Goal: Information Seeking & Learning: Check status

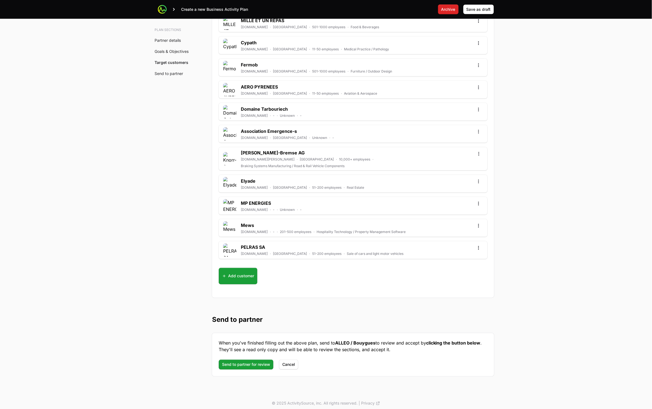
scroll to position [1940, 0]
click at [289, 361] on span "Cancel" at bounding box center [288, 364] width 13 height 7
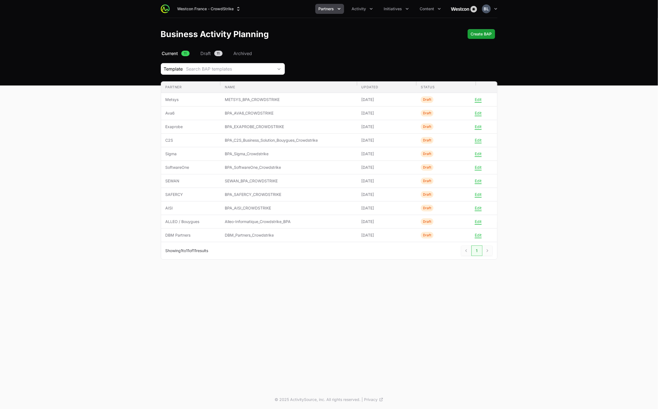
click at [340, 9] on icon "Partners menu" at bounding box center [339, 9] width 3 height 2
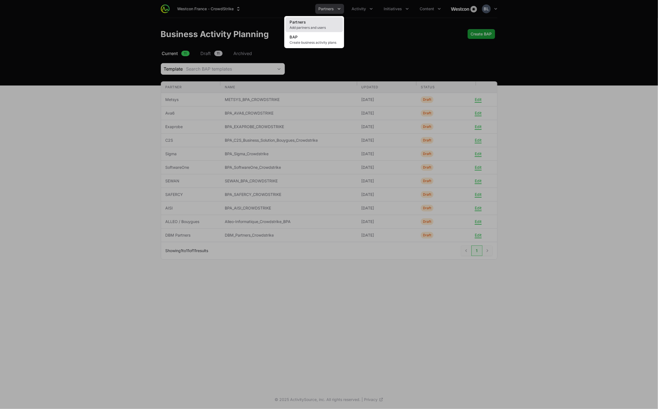
click at [323, 20] on link "Partners Add partners and users" at bounding box center [314, 24] width 58 height 15
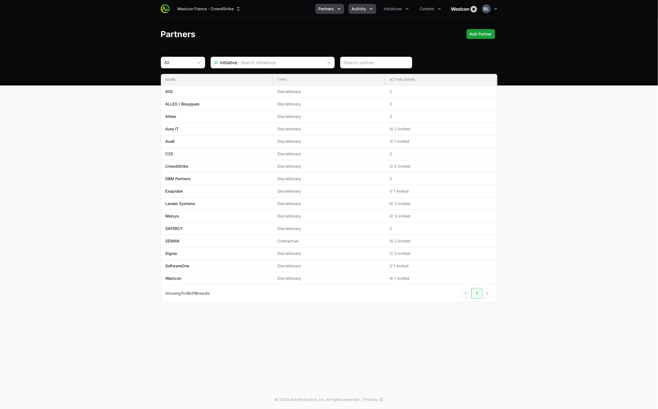
click at [365, 11] on span "Activity" at bounding box center [359, 9] width 14 height 6
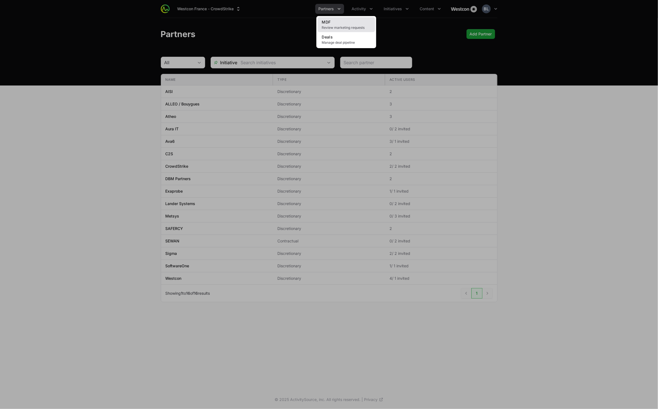
click at [339, 25] on link "MDF Review marketing requests" at bounding box center [346, 24] width 58 height 15
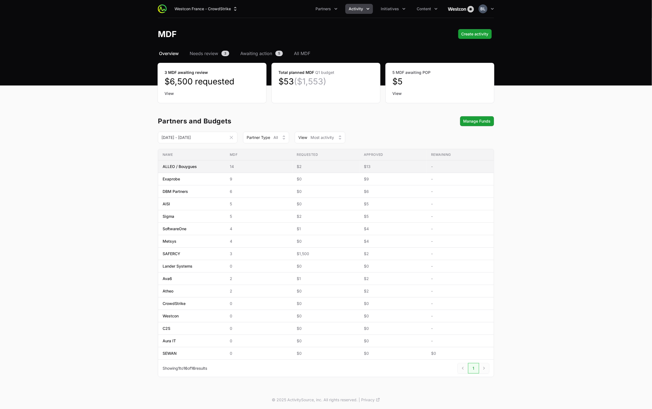
click at [188, 167] on span "ALLEO / Bouygues" at bounding box center [180, 167] width 34 height 6
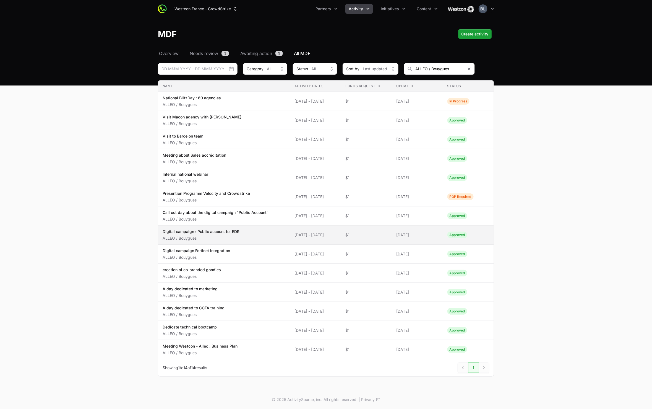
scroll to position [1, 0]
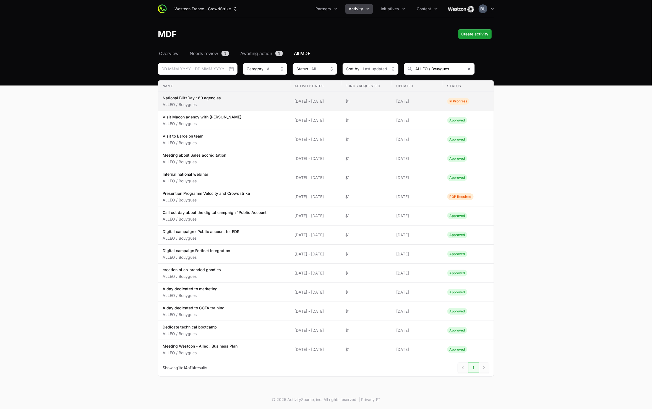
click at [302, 101] on span "14 Jul 2025 - 29 Sep 2025" at bounding box center [316, 101] width 42 height 6
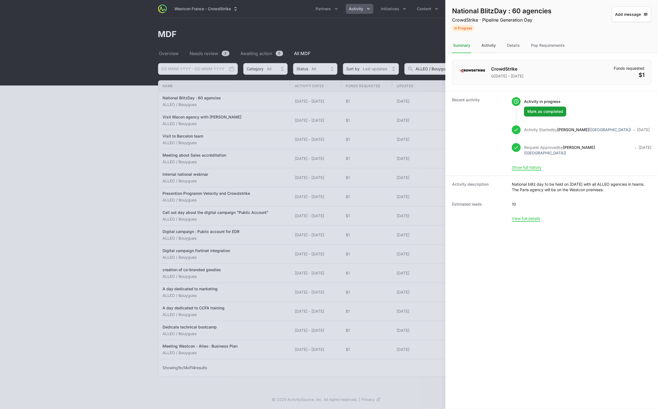
click at [490, 47] on div "Activity" at bounding box center [488, 45] width 17 height 15
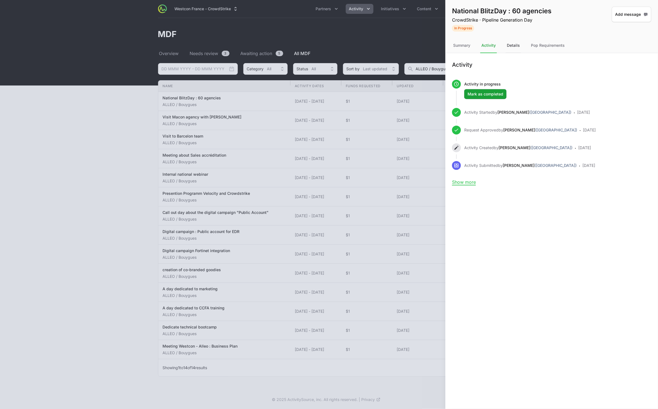
click at [511, 45] on div "Details" at bounding box center [512, 45] width 15 height 15
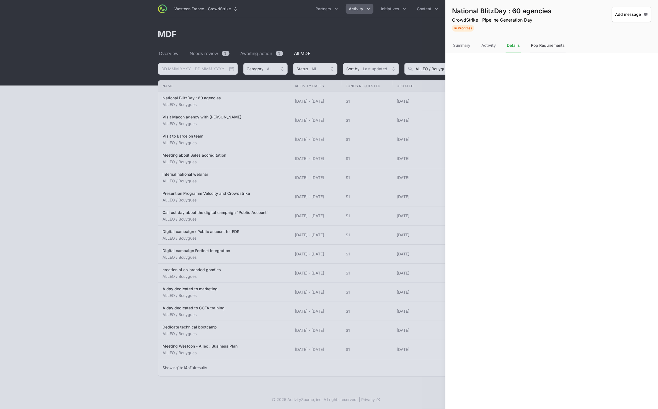
click at [540, 47] on div "Pop Requirements" at bounding box center [548, 45] width 36 height 15
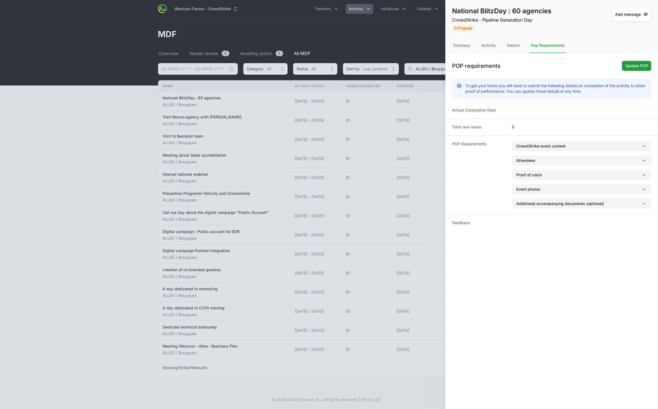
drag, startPoint x: 511, startPoint y: 45, endPoint x: 505, endPoint y: 45, distance: 6.1
click at [511, 45] on div "Details" at bounding box center [512, 45] width 15 height 15
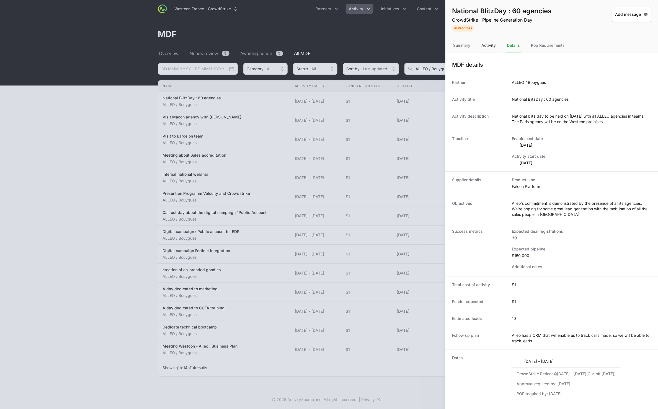
drag, startPoint x: 490, startPoint y: 45, endPoint x: 484, endPoint y: 44, distance: 6.4
click at [490, 45] on div "Activity" at bounding box center [488, 45] width 17 height 15
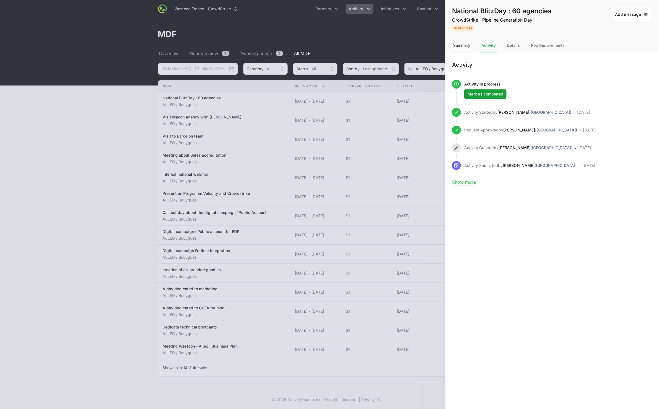
click at [466, 44] on div "Summary" at bounding box center [461, 45] width 19 height 15
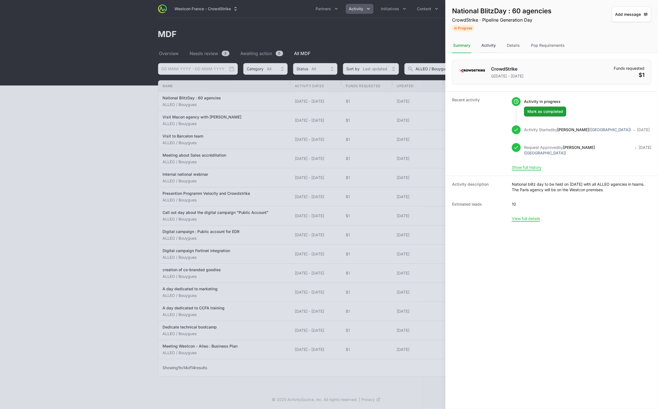
click at [487, 45] on div "Activity" at bounding box center [488, 45] width 17 height 15
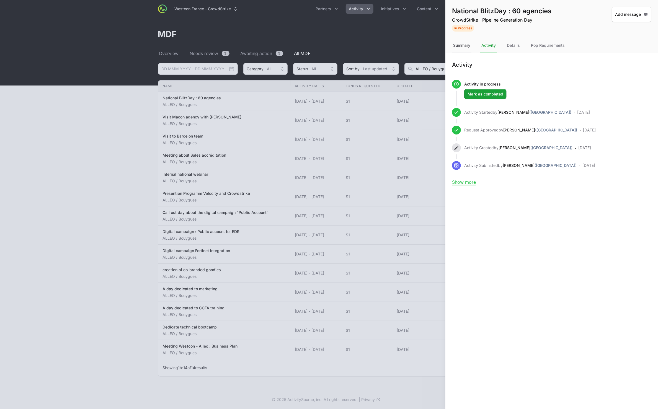
click at [465, 46] on div "Summary" at bounding box center [461, 45] width 19 height 15
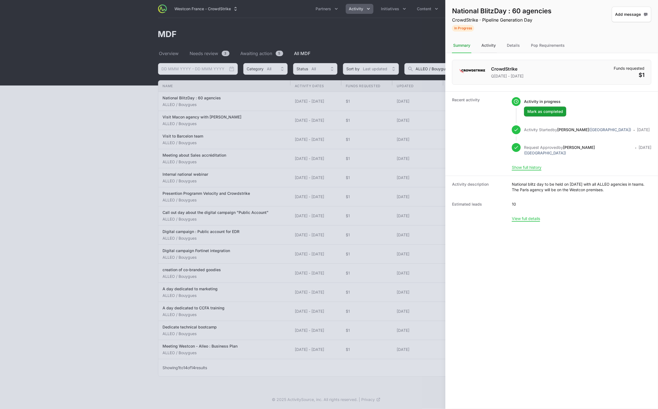
click at [492, 46] on div "Activity" at bounding box center [488, 45] width 17 height 15
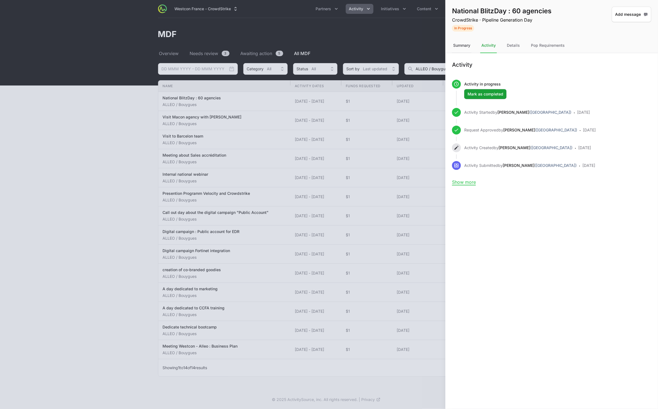
click at [470, 45] on div "Summary" at bounding box center [461, 45] width 19 height 15
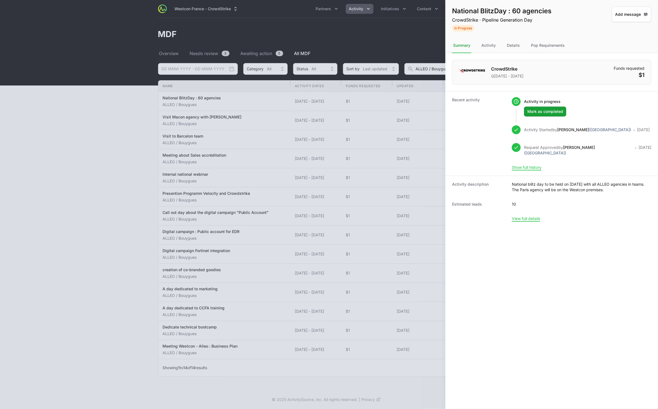
click at [44, 119] on div at bounding box center [329, 204] width 658 height 409
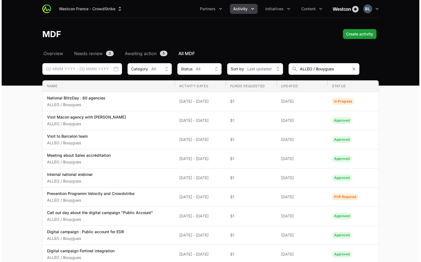
scroll to position [2, 0]
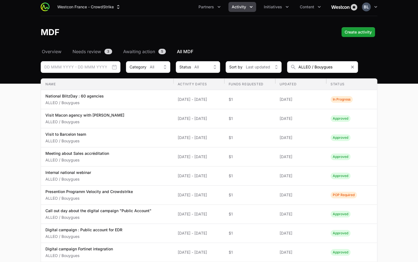
click at [247, 8] on button "Activity" at bounding box center [242, 7] width 28 height 10
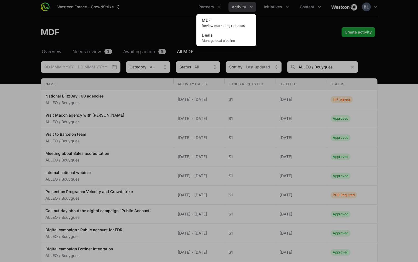
click at [158, 32] on div "Activity menu" at bounding box center [209, 131] width 418 height 262
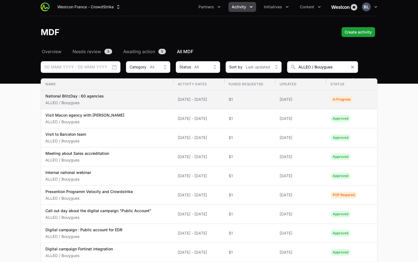
click at [207, 100] on span "14 Jul 2025 - 29 Sep 2025" at bounding box center [199, 100] width 42 height 6
